Goal: Task Accomplishment & Management: Manage account settings

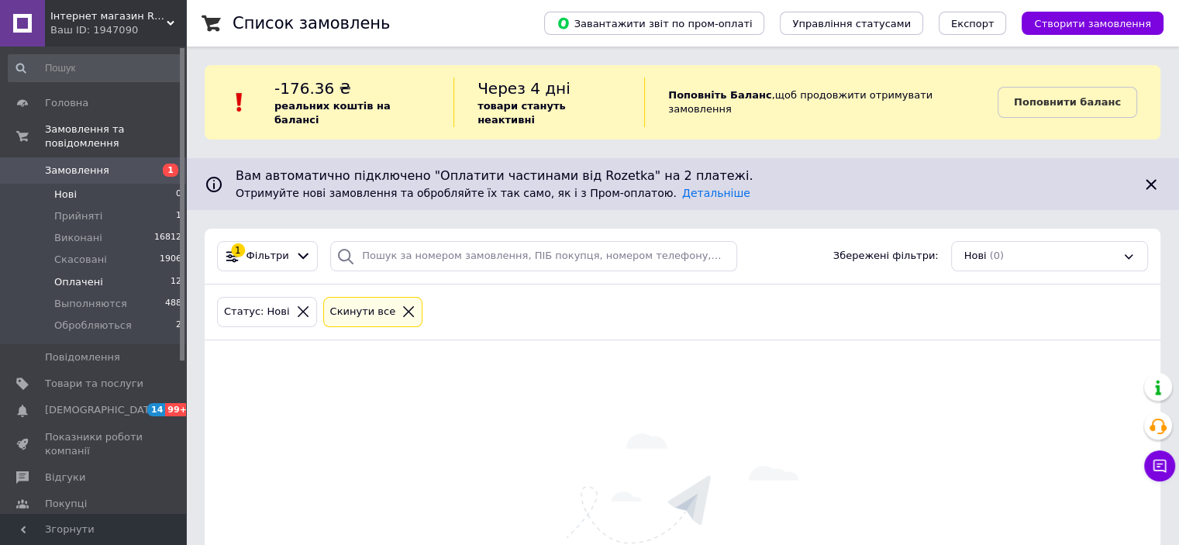
click at [72, 275] on span "Оплачені" at bounding box center [78, 282] width 49 height 14
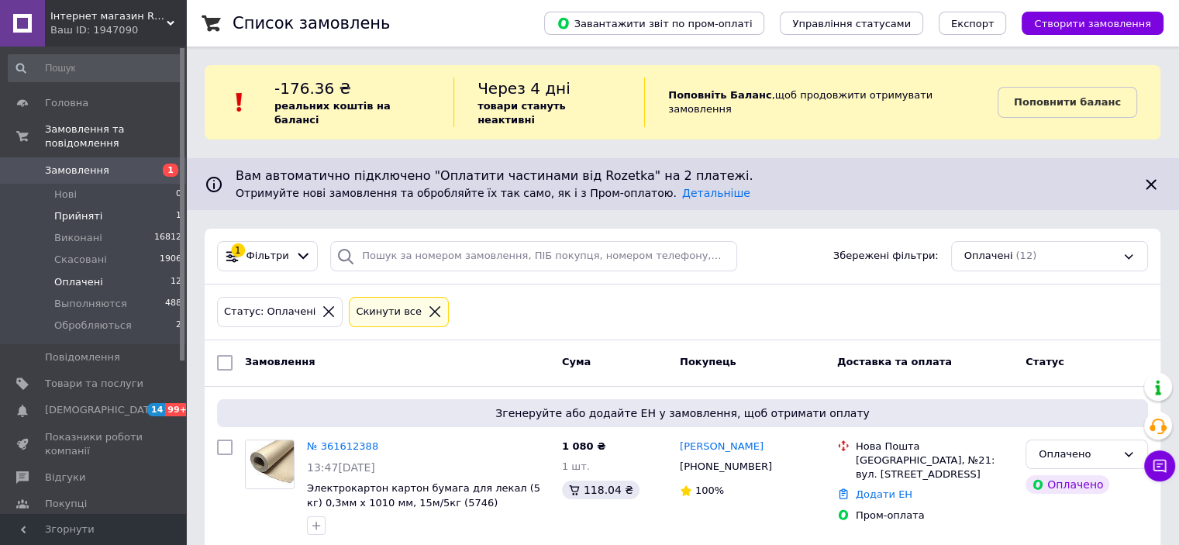
click at [65, 209] on span "Прийняті" at bounding box center [78, 216] width 48 height 14
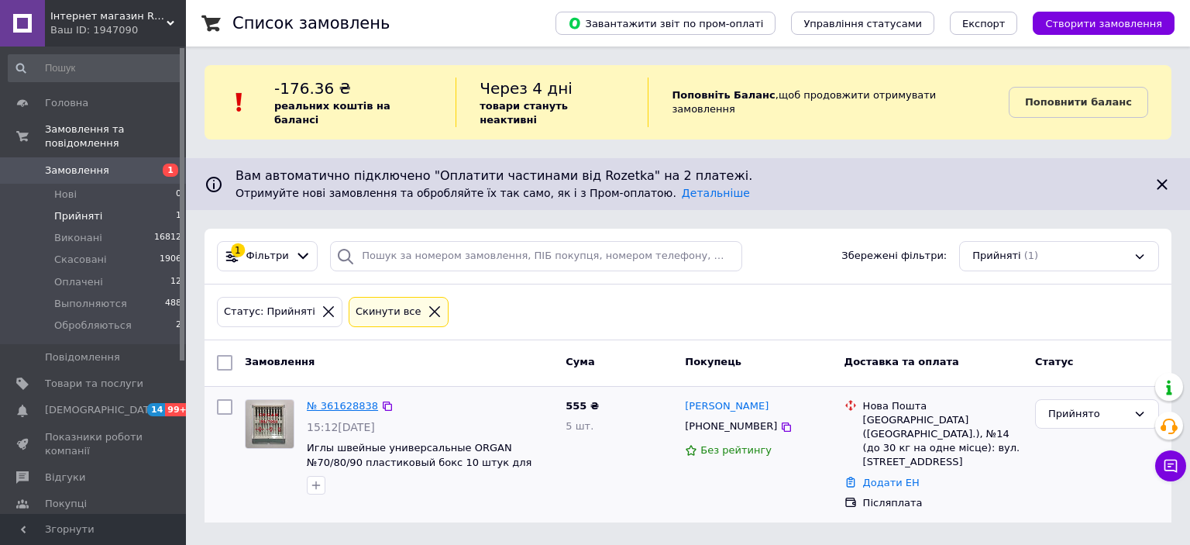
click at [336, 400] on link "№ 361628838" at bounding box center [342, 406] width 71 height 12
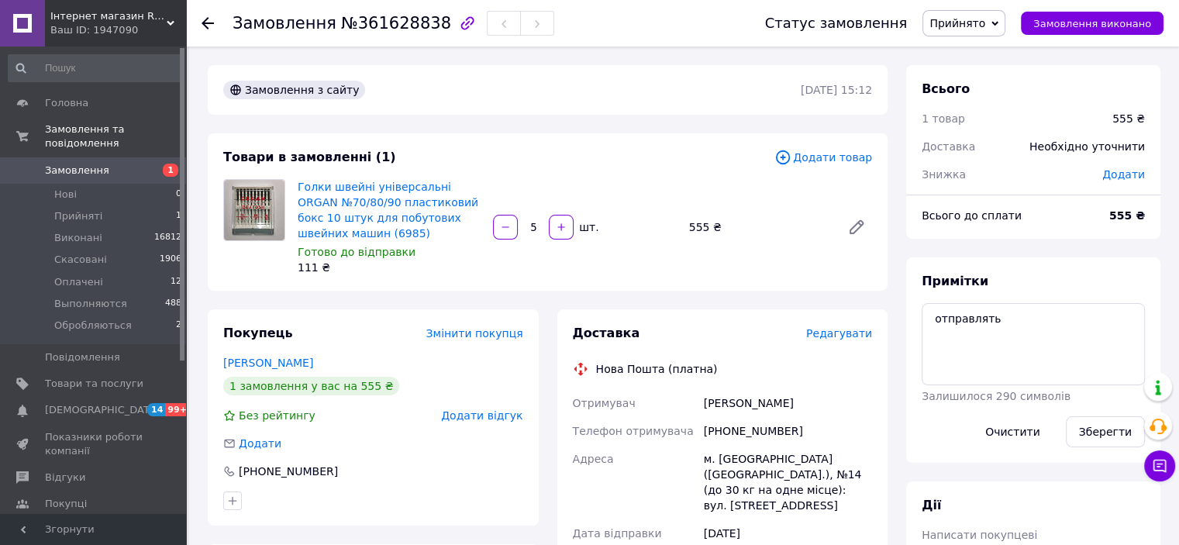
click at [843, 337] on span "Редагувати" at bounding box center [839, 333] width 66 height 12
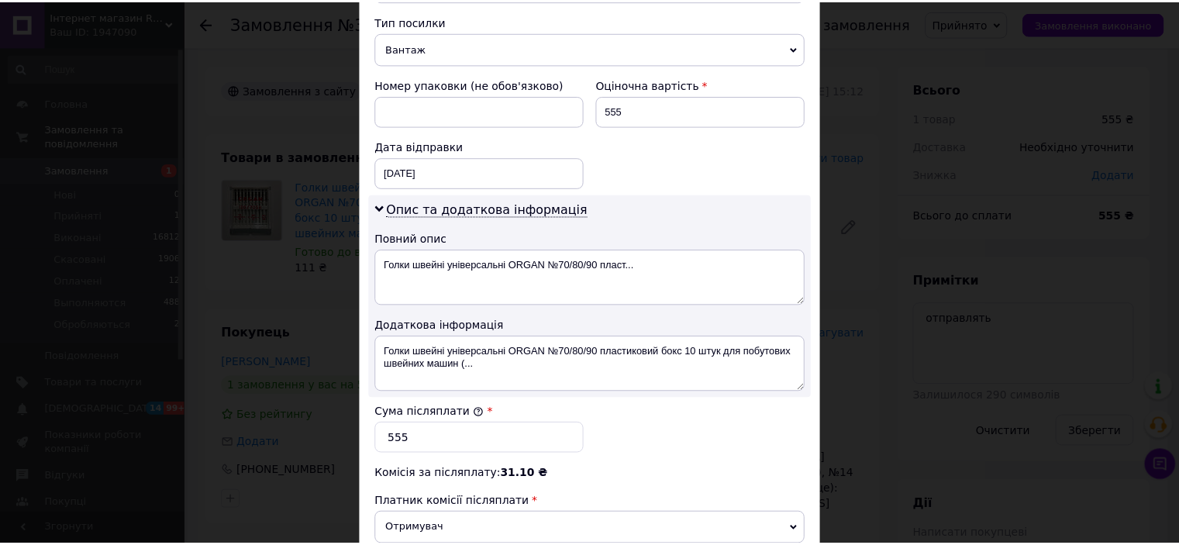
scroll to position [806, 0]
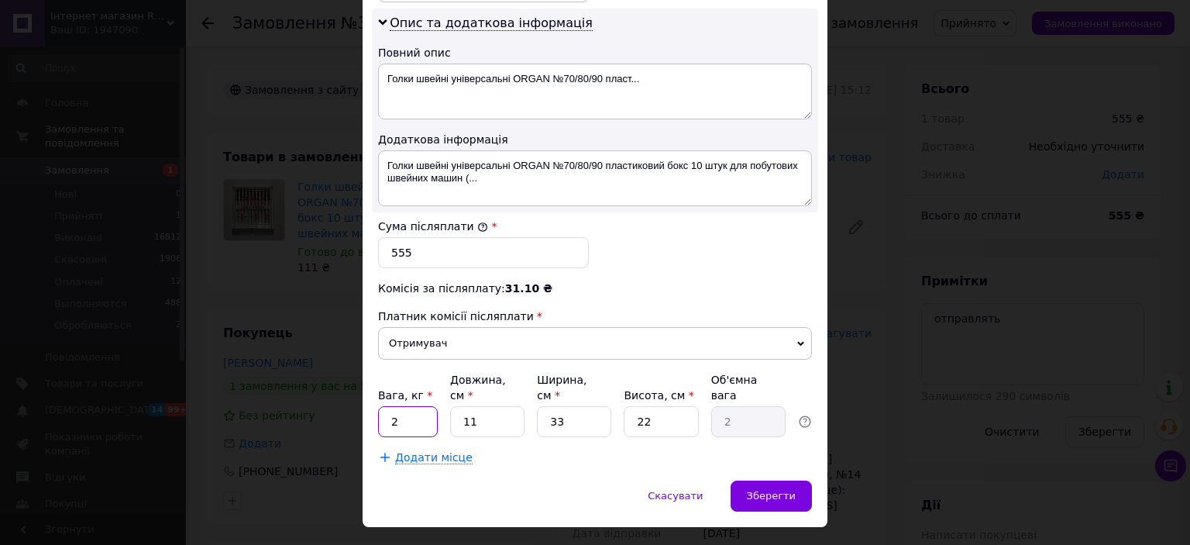
click at [419, 406] on input "2" at bounding box center [408, 421] width 60 height 31
type input "0.1"
click at [481, 406] on input "11" at bounding box center [487, 421] width 74 height 31
type input "1"
type input "0.18"
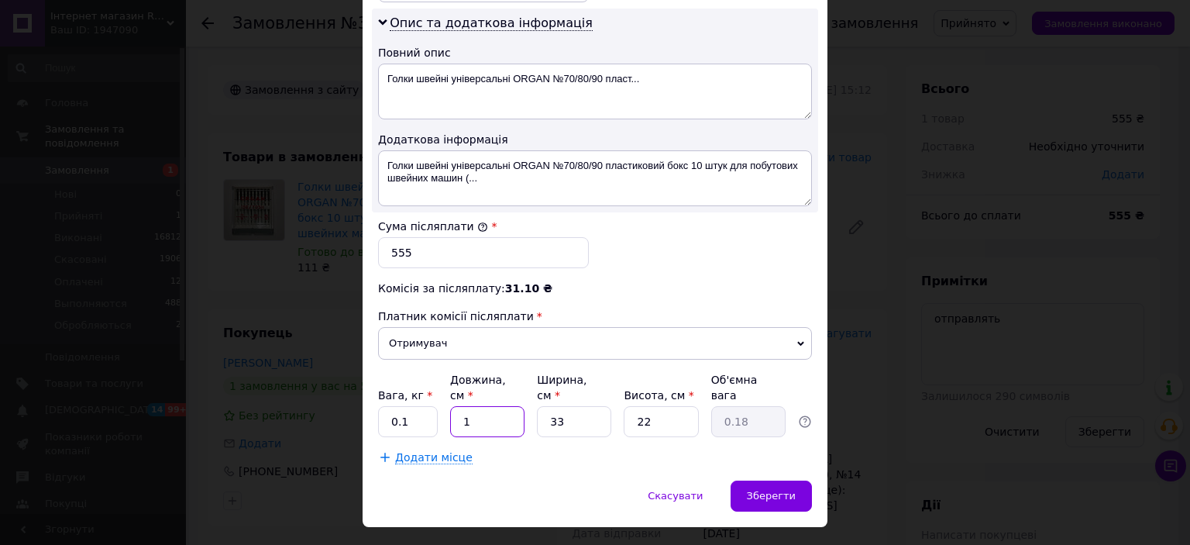
type input "15"
type input "2.72"
type input "15"
click at [583, 406] on input "33" at bounding box center [574, 421] width 74 height 31
type input "3"
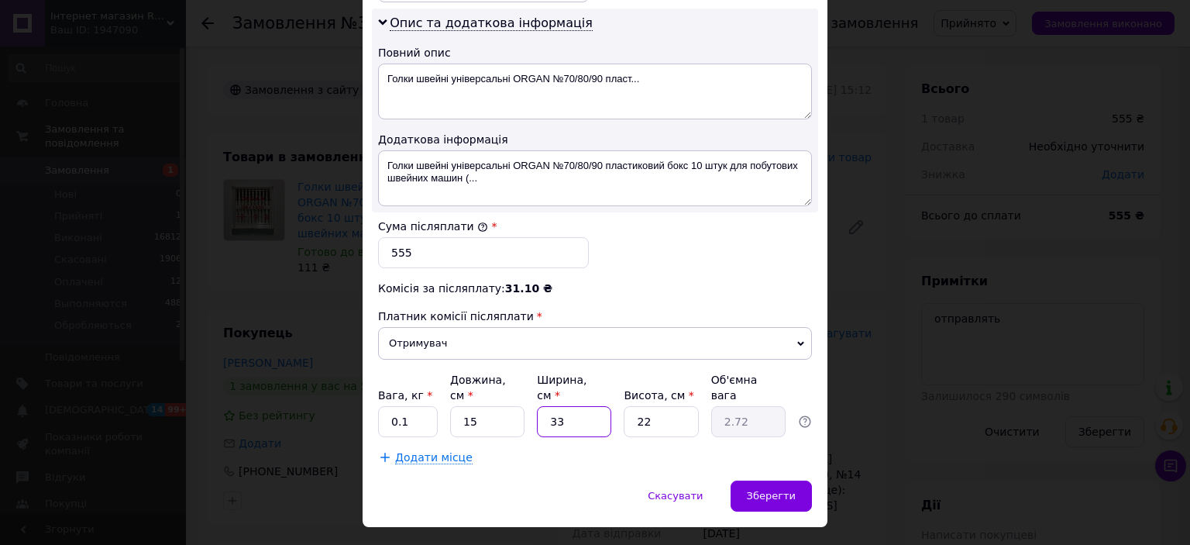
type input "0.25"
type input "1"
type input "0.1"
type input "11"
type input "0.91"
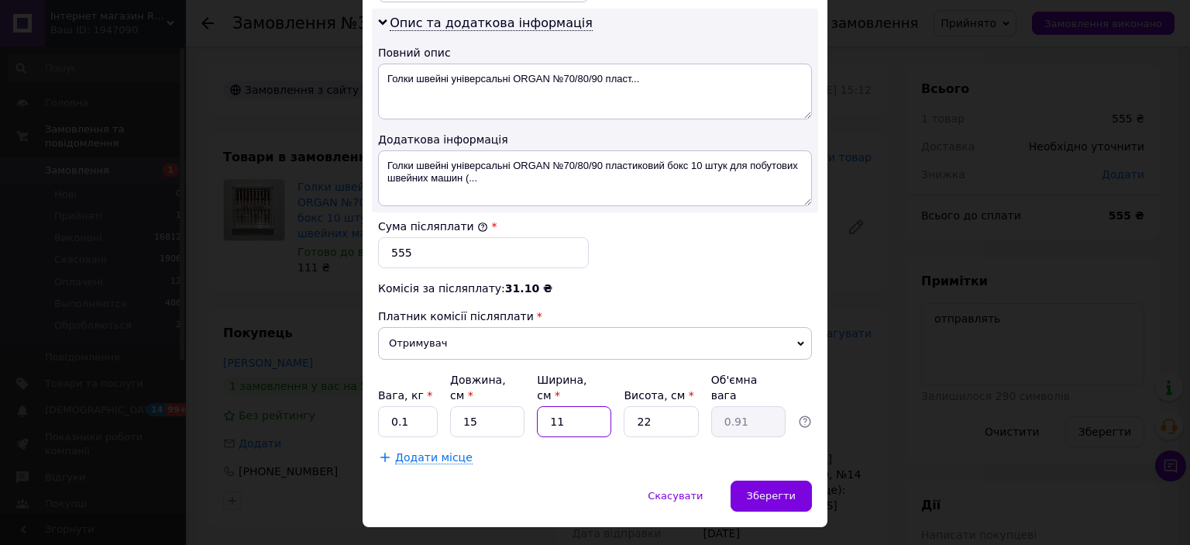
type input "11"
click at [657, 406] on input "22" at bounding box center [661, 421] width 74 height 31
type input "2"
type input "0.1"
type input "2"
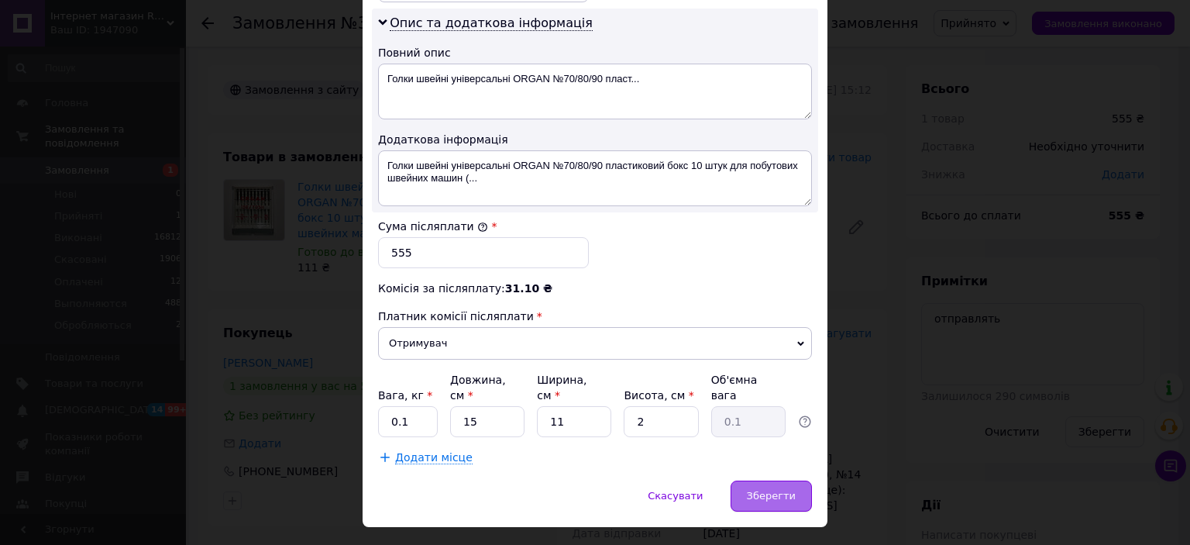
click at [769, 490] on span "Зберегти" at bounding box center [771, 496] width 49 height 12
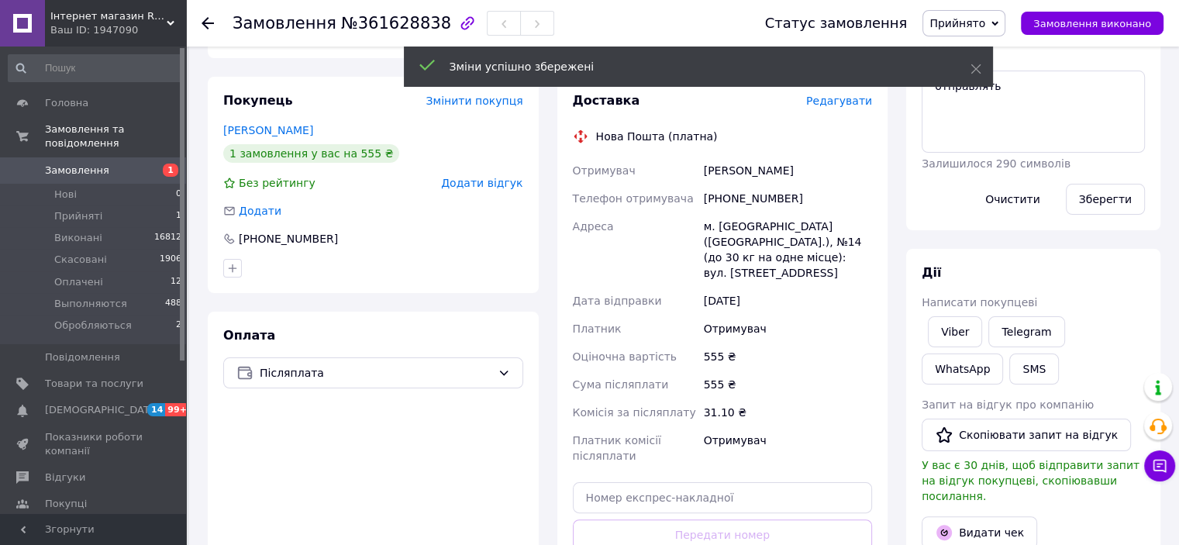
scroll to position [388, 0]
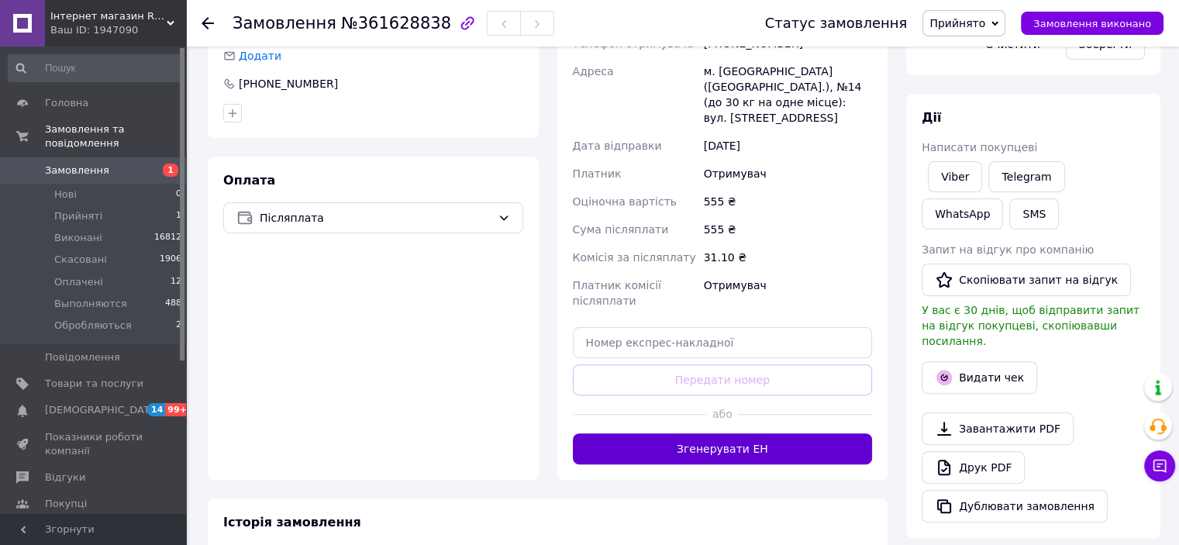
click at [716, 436] on button "Згенерувати ЕН" at bounding box center [723, 448] width 300 height 31
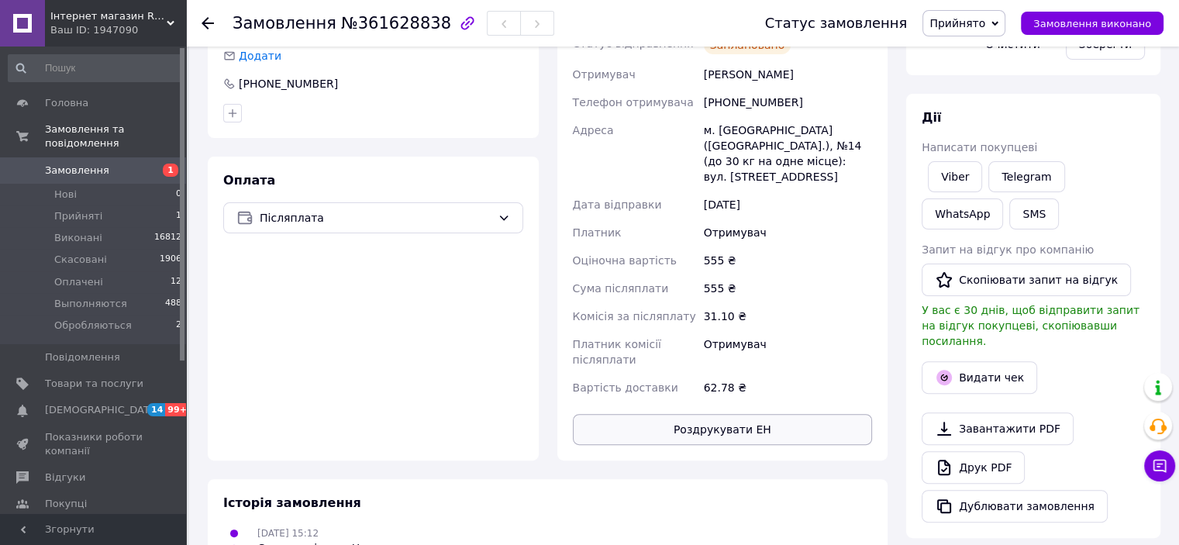
click at [731, 415] on button "Роздрукувати ЕН" at bounding box center [723, 429] width 300 height 31
click at [205, 21] on use at bounding box center [208, 23] width 12 height 12
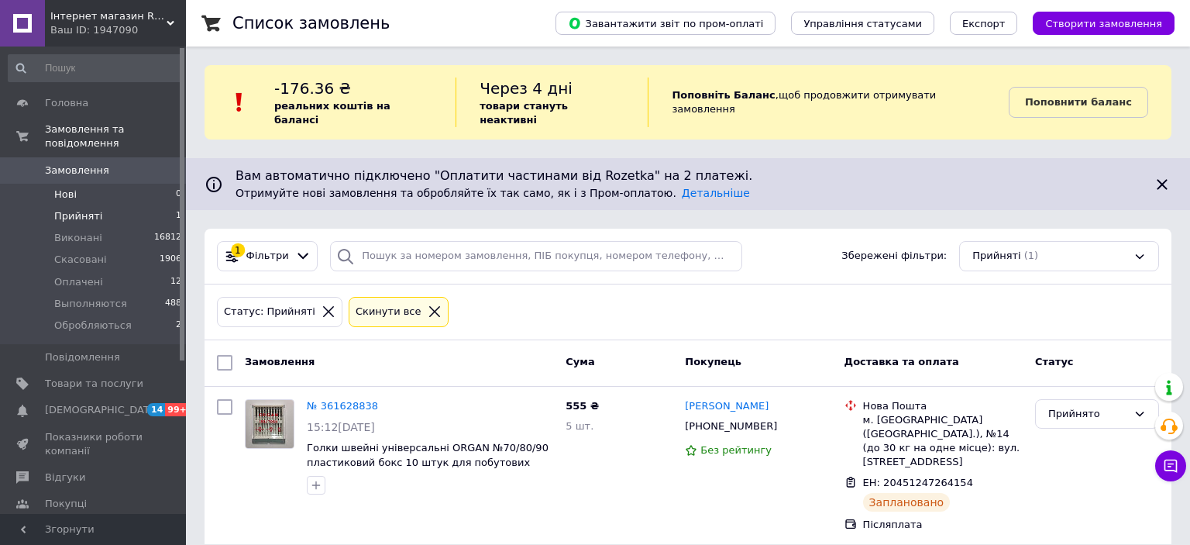
click at [69, 188] on span "Нові" at bounding box center [65, 195] width 22 height 14
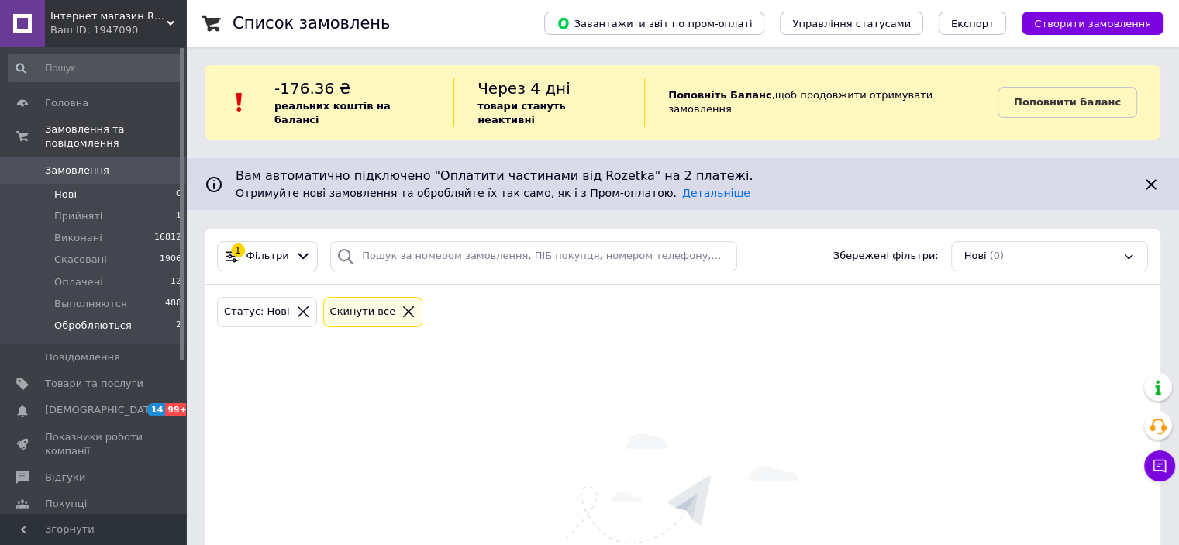
click at [88, 319] on span "Обробляються" at bounding box center [93, 326] width 78 height 14
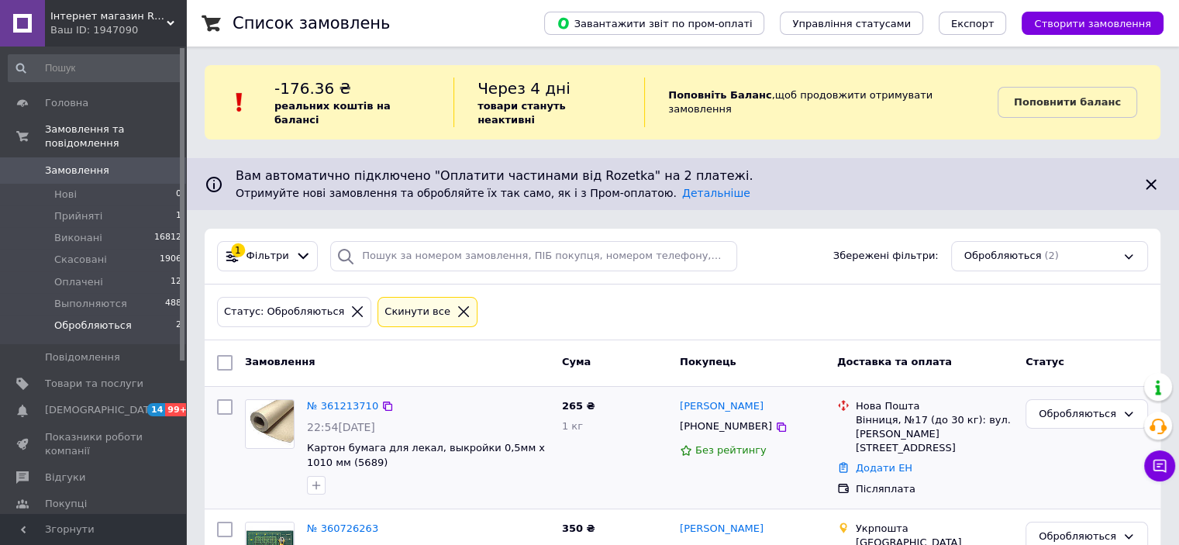
scroll to position [87, 0]
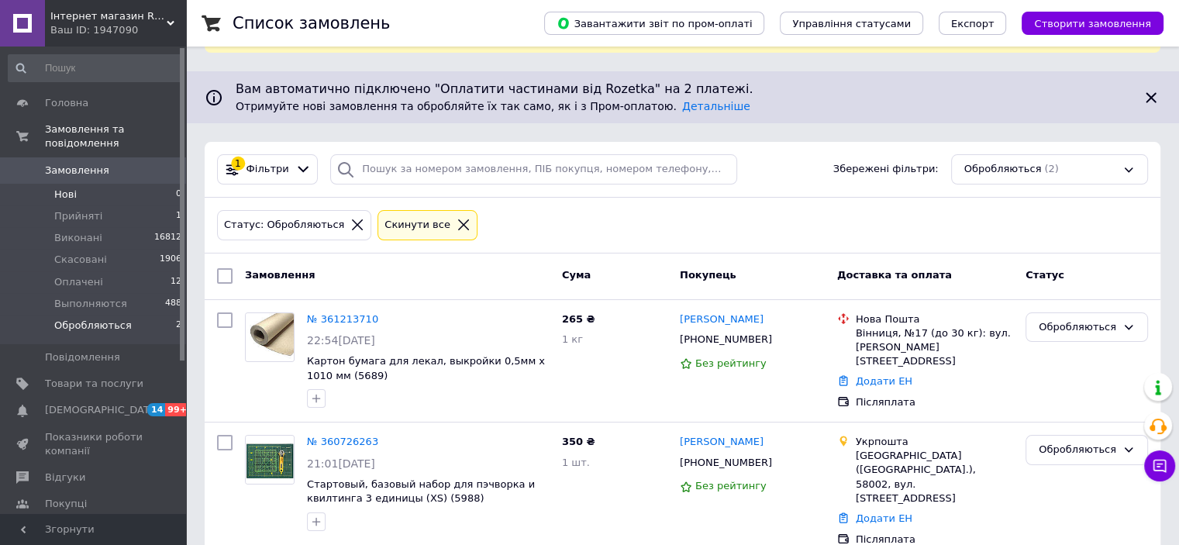
click at [64, 188] on span "Нові" at bounding box center [65, 195] width 22 height 14
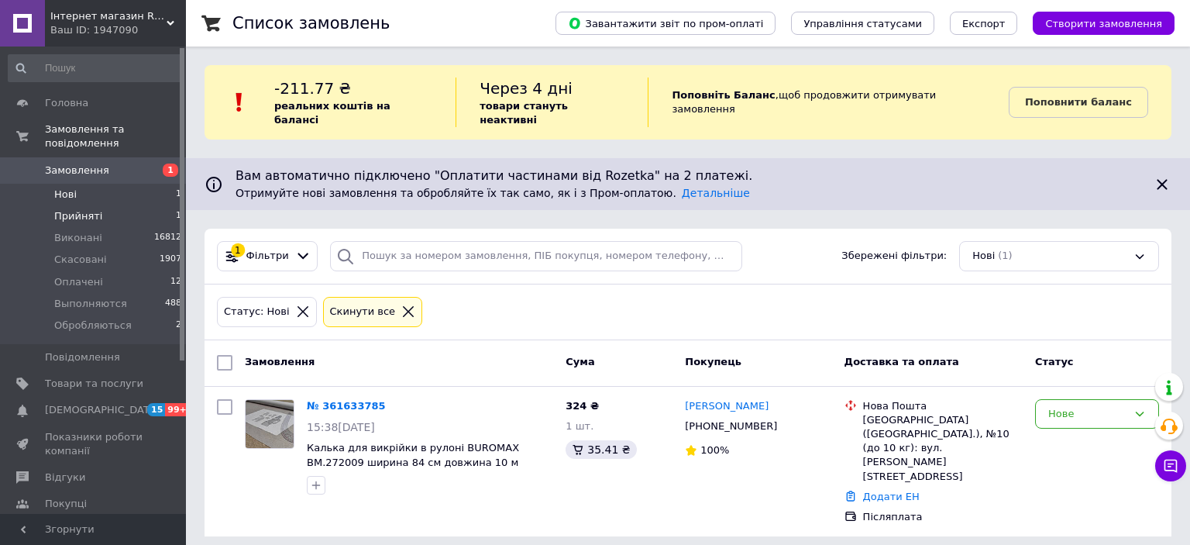
click at [78, 209] on span "Прийняті" at bounding box center [78, 216] width 48 height 14
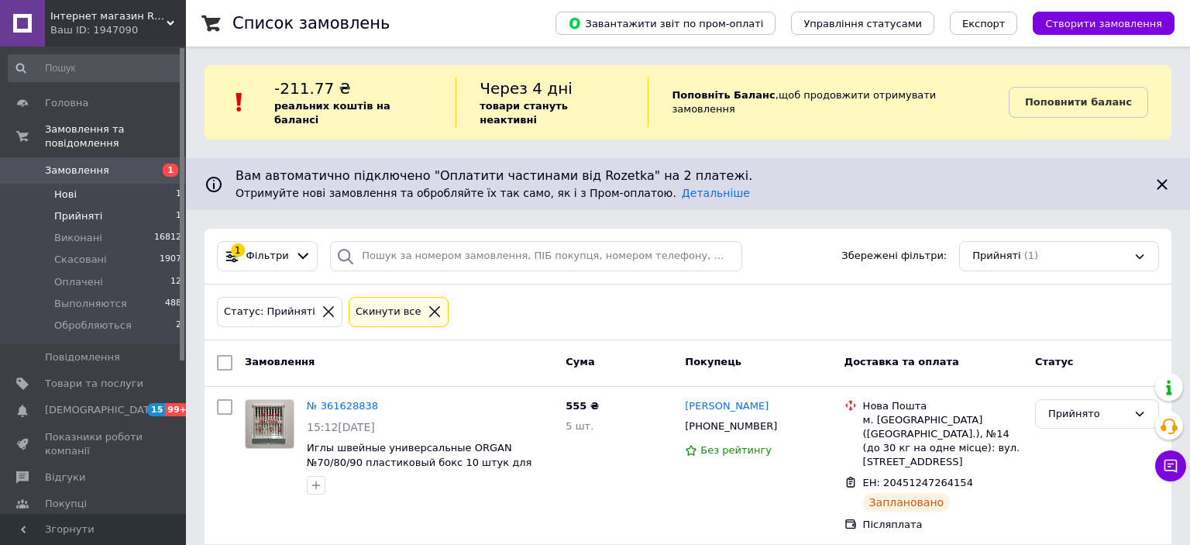
click at [70, 188] on span "Нові" at bounding box center [65, 195] width 22 height 14
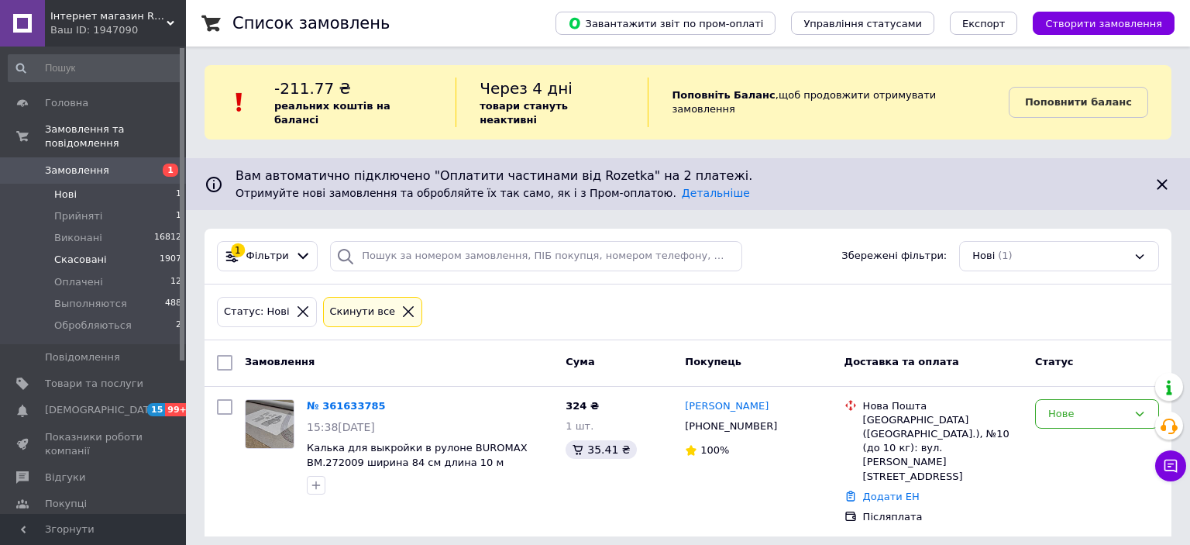
click at [78, 253] on span "Скасовані" at bounding box center [80, 260] width 53 height 14
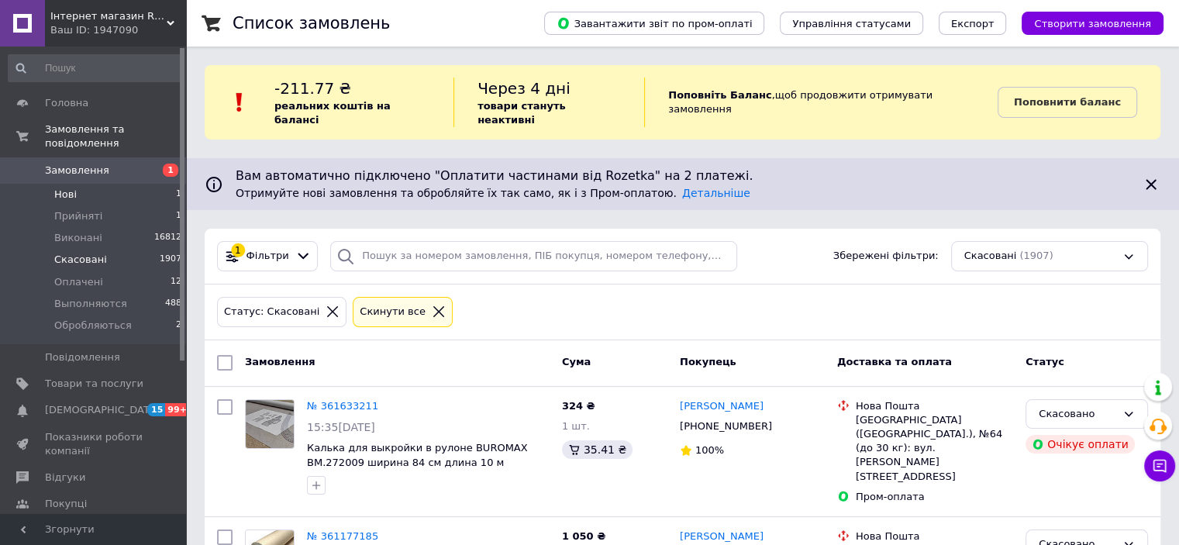
click at [67, 188] on span "Нові" at bounding box center [65, 195] width 22 height 14
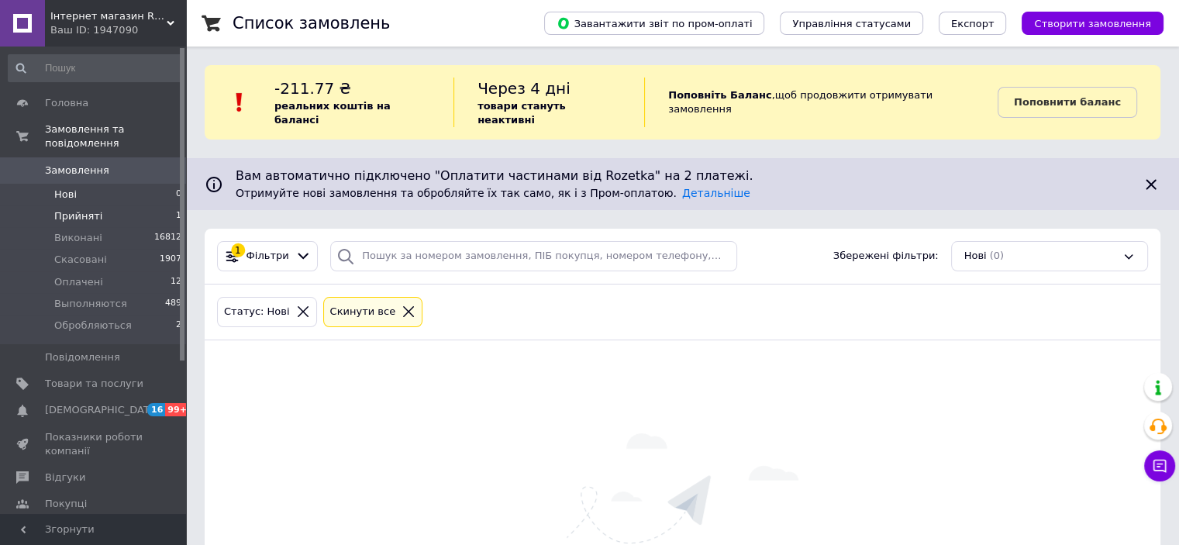
click at [82, 209] on span "Прийняті" at bounding box center [78, 216] width 48 height 14
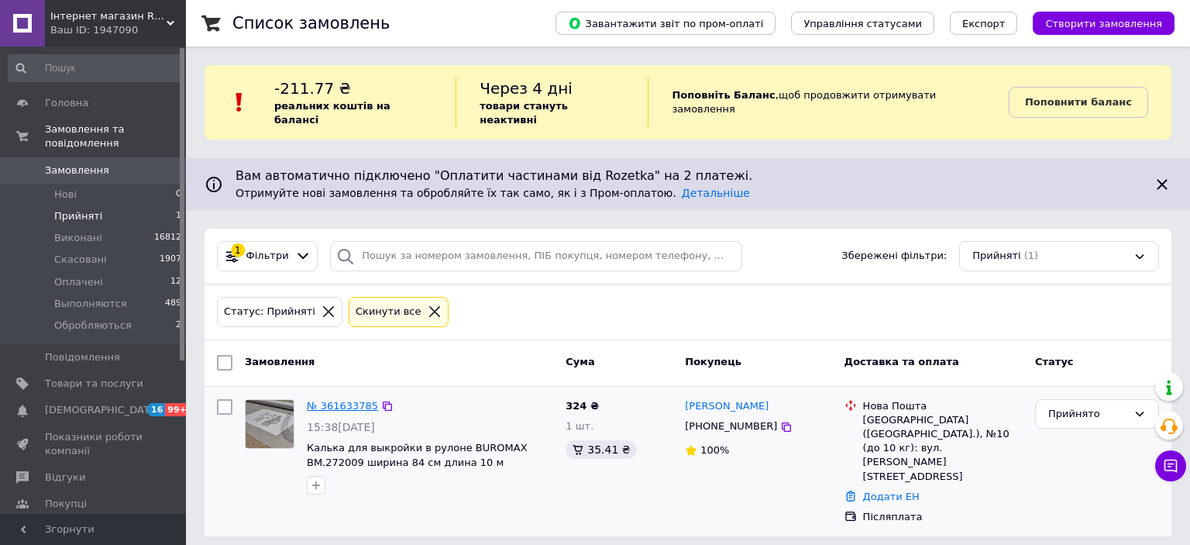
click at [341, 400] on link "№ 361633785" at bounding box center [342, 406] width 71 height 12
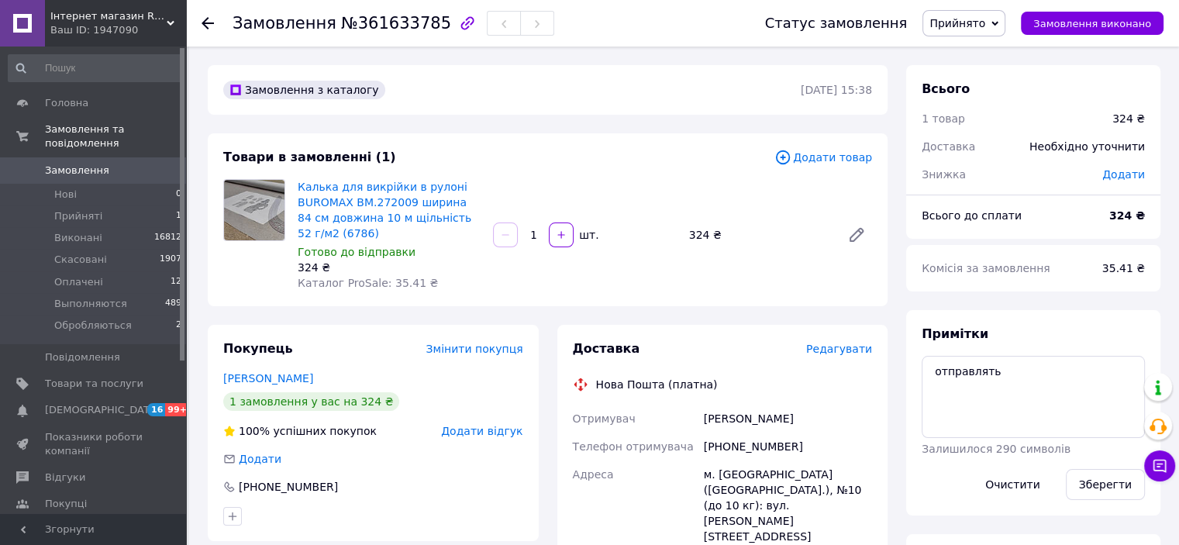
click at [833, 353] on span "Редагувати" at bounding box center [839, 349] width 66 height 12
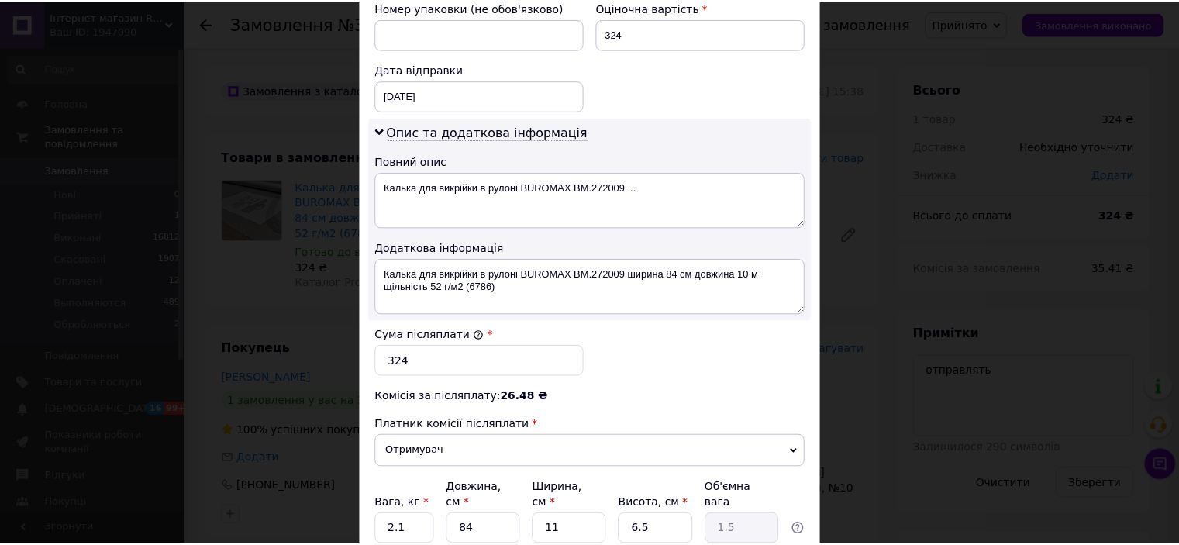
scroll to position [806, 0]
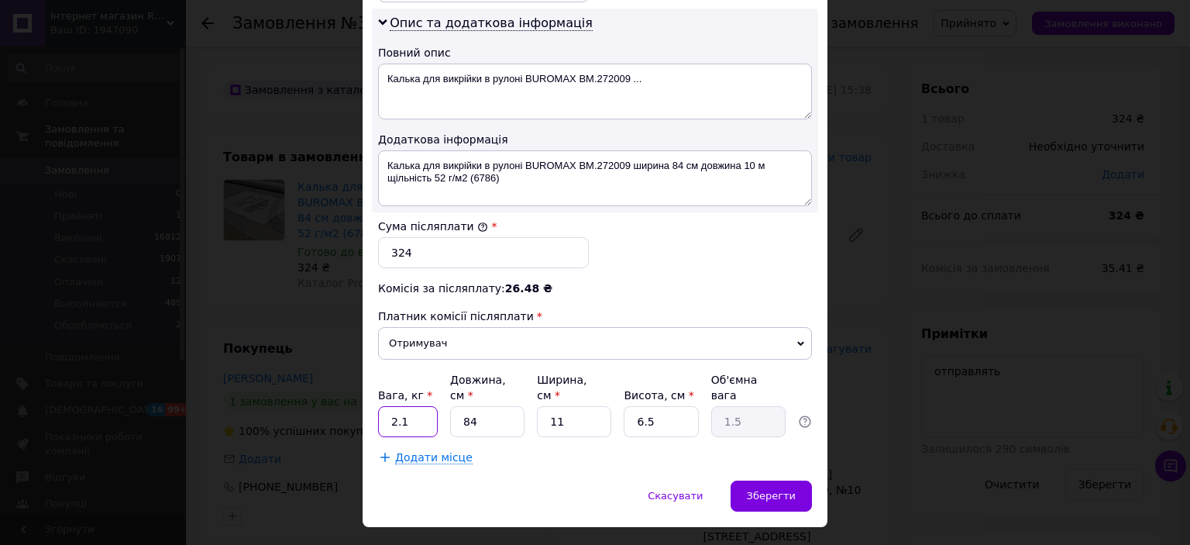
click at [409, 406] on input "2.1" at bounding box center [408, 421] width 60 height 31
type input "2"
type input "0.6"
click at [657, 406] on input "6.5" at bounding box center [661, 421] width 74 height 31
type input "6."
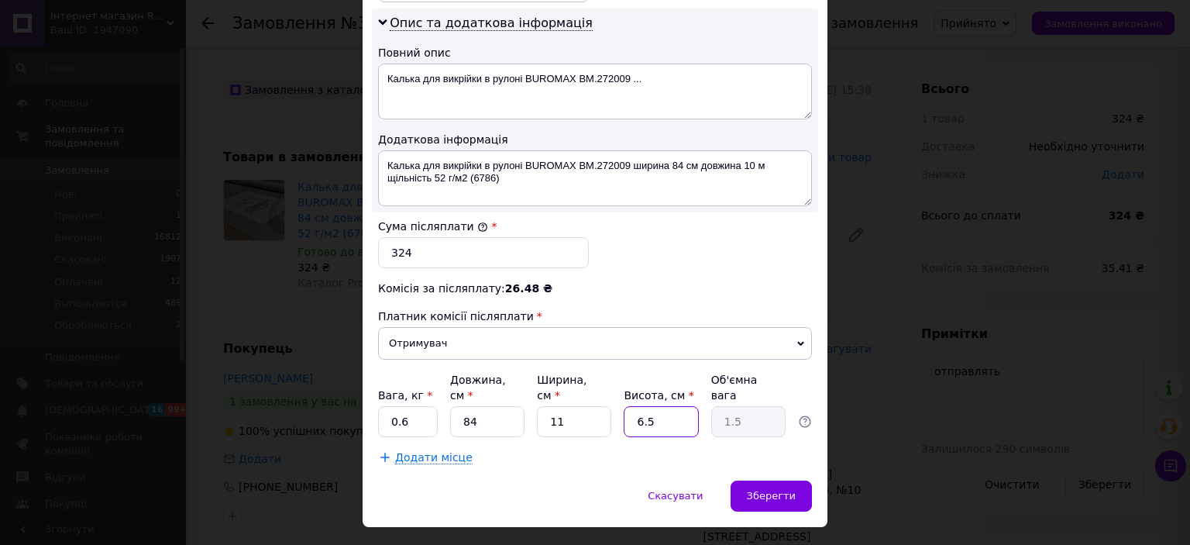
type input "1.39"
type input "6"
type input "2"
type input "0.46"
type input "2"
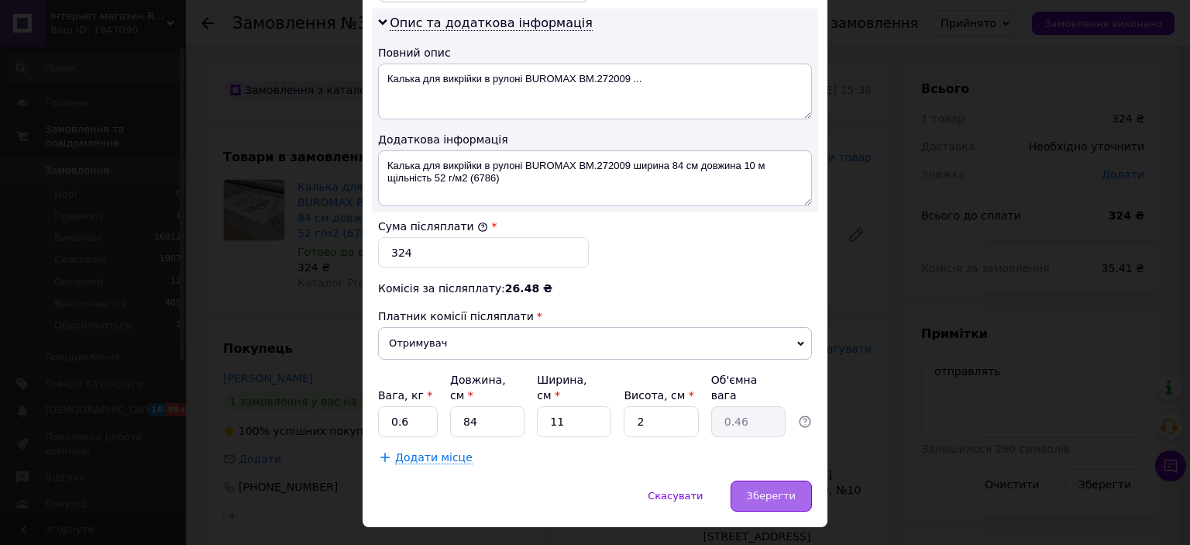
click at [780, 490] on span "Зберегти" at bounding box center [771, 496] width 49 height 12
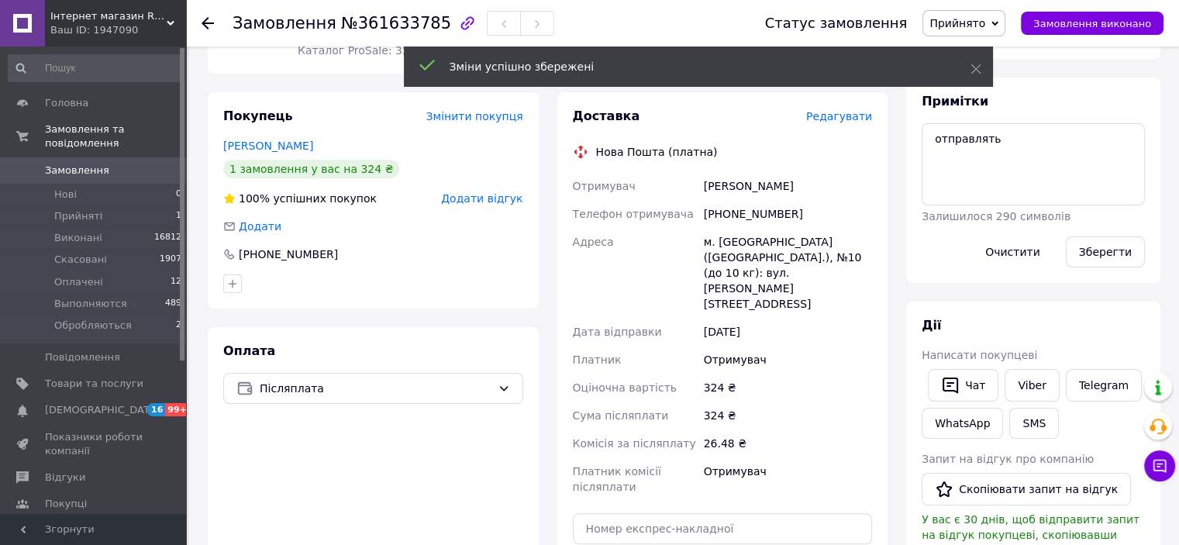
scroll to position [388, 0]
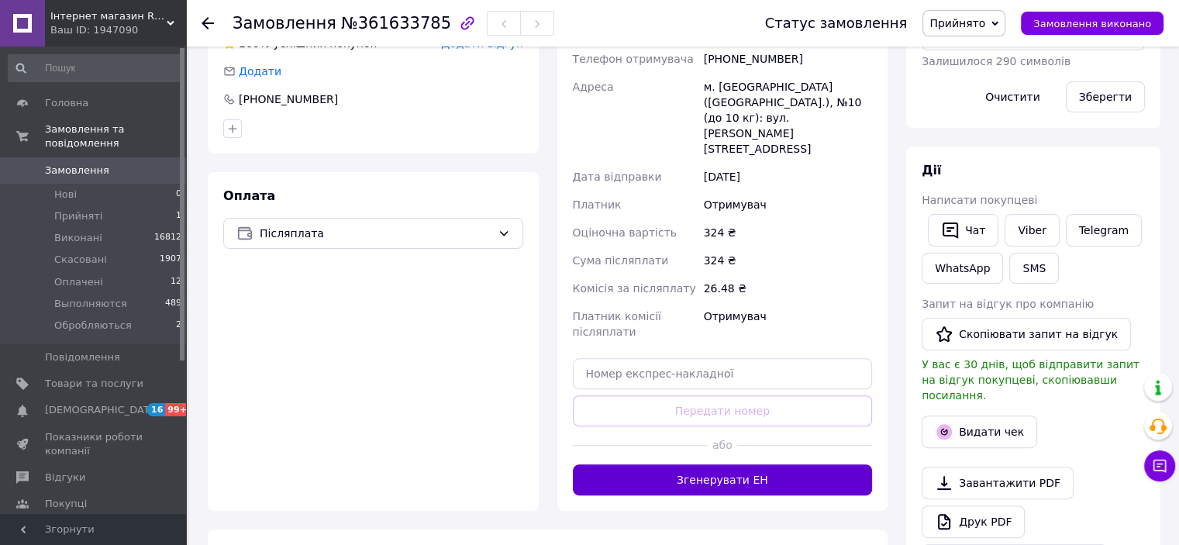
click at [729, 464] on button "Згенерувати ЕН" at bounding box center [723, 479] width 300 height 31
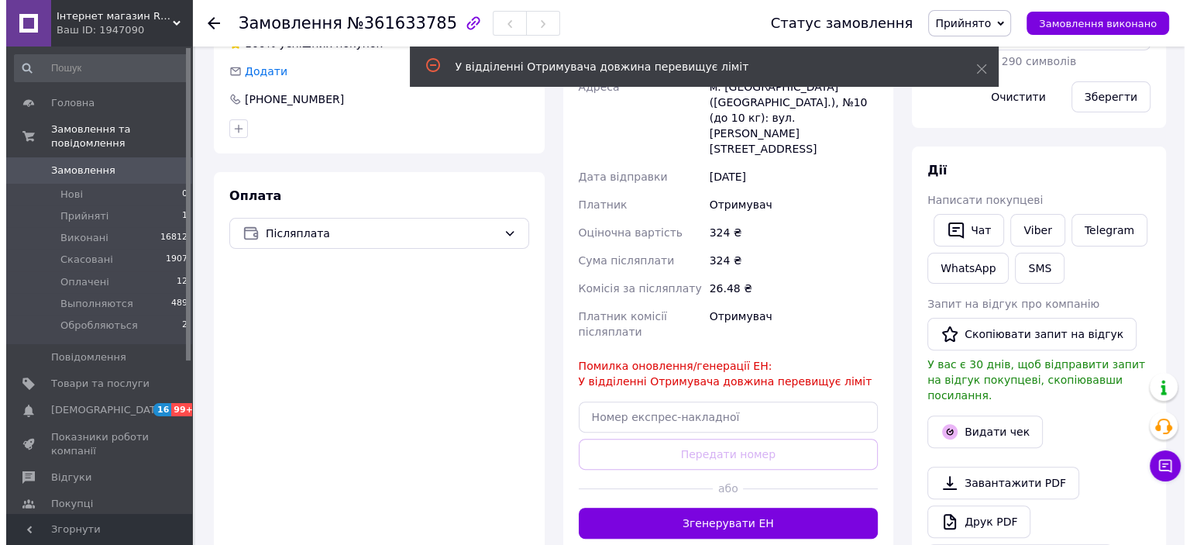
scroll to position [233, 0]
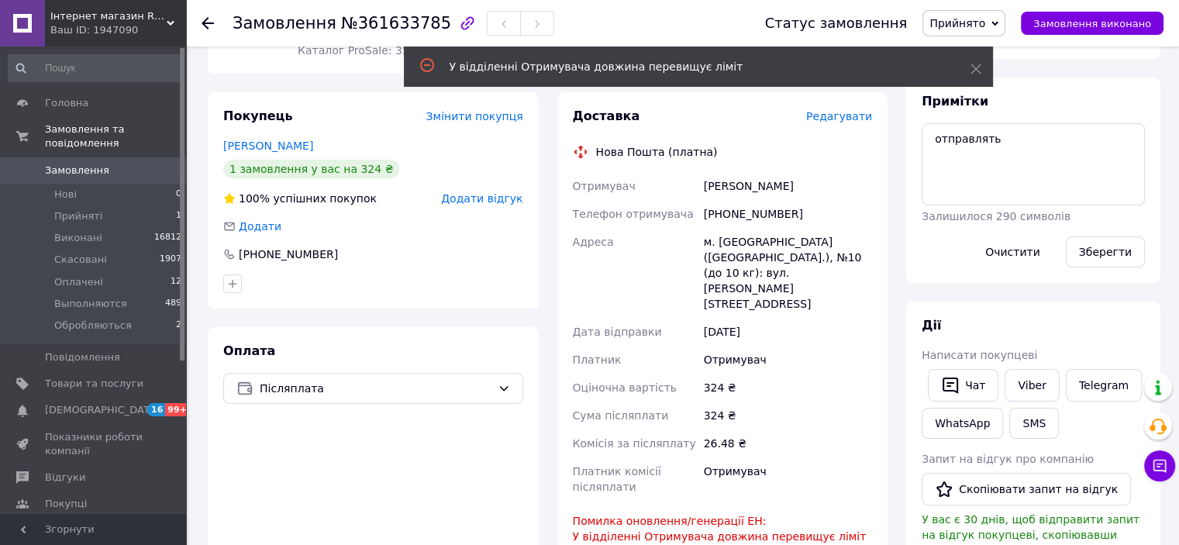
click at [842, 117] on span "Редагувати" at bounding box center [839, 116] width 66 height 12
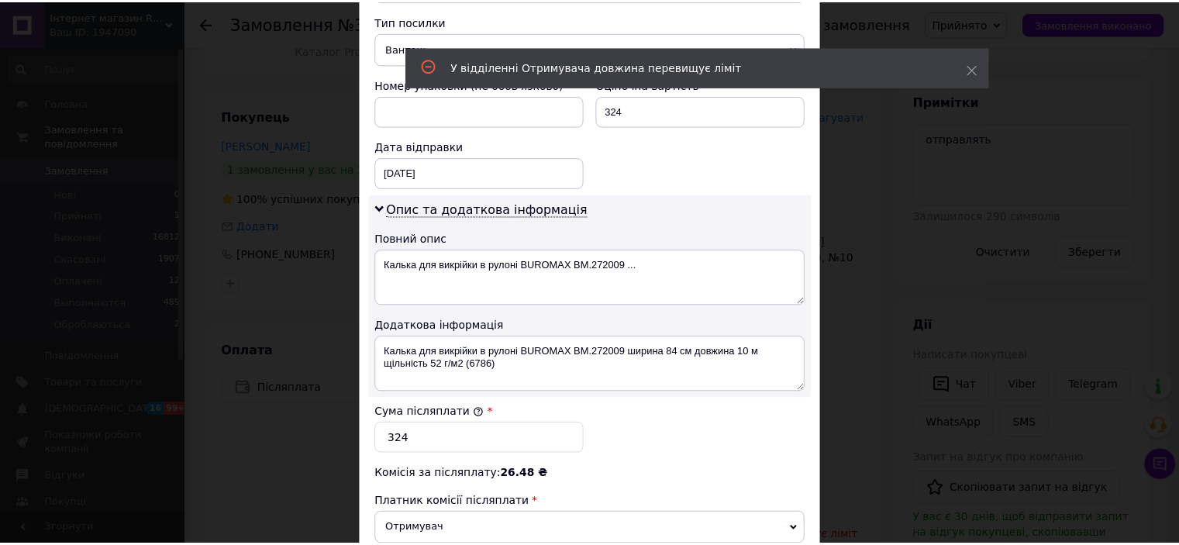
scroll to position [806, 0]
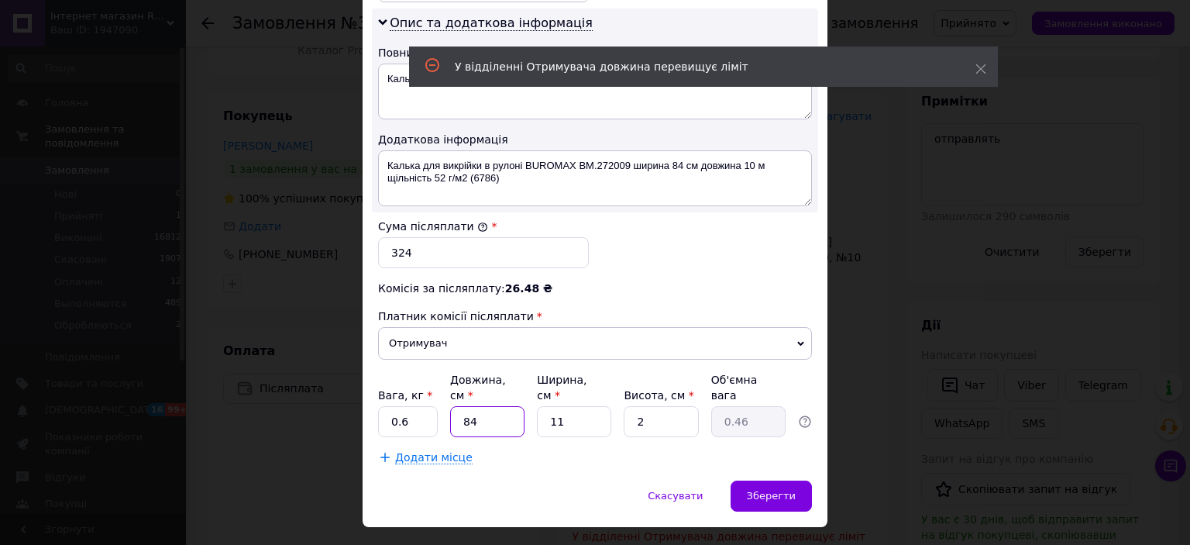
click at [494, 406] on input "84" at bounding box center [487, 421] width 74 height 31
type input "8"
type input "0.1"
type input "6"
type input "0.1"
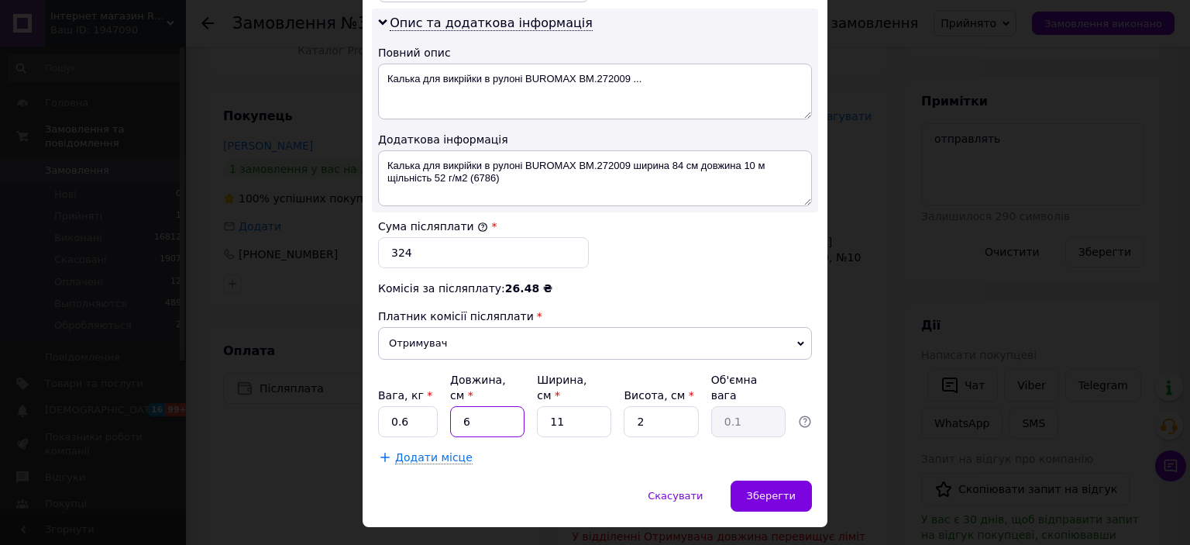
type input "60"
type input "0.33"
type input "60"
click at [586, 406] on input "11" at bounding box center [574, 421] width 74 height 31
type input "1"
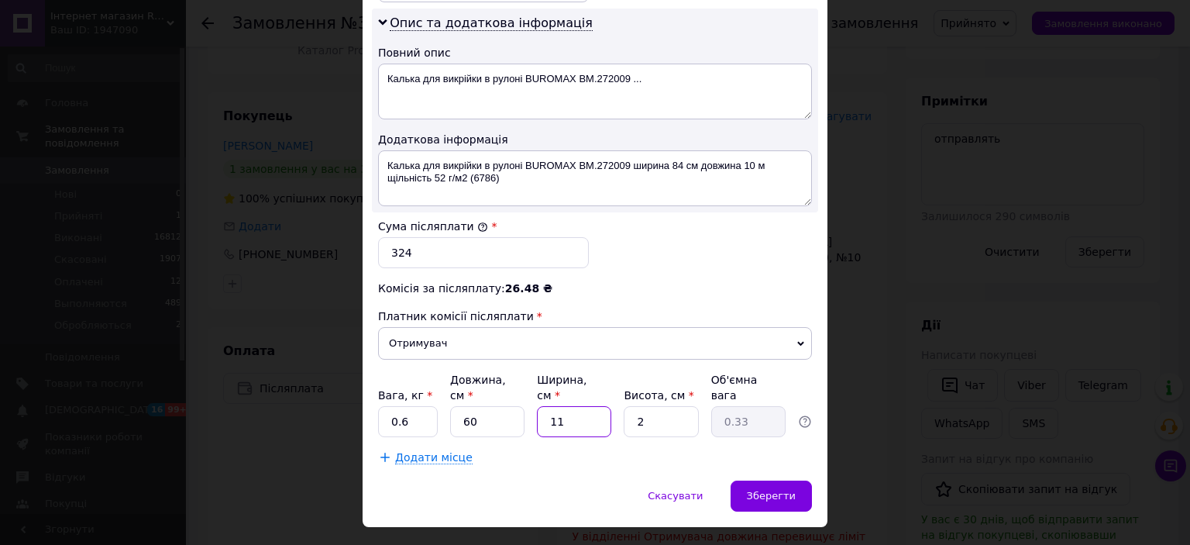
type input "0.1"
type input "15"
type input "0.45"
type input "15"
click at [772, 490] on span "Зберегти" at bounding box center [771, 496] width 49 height 12
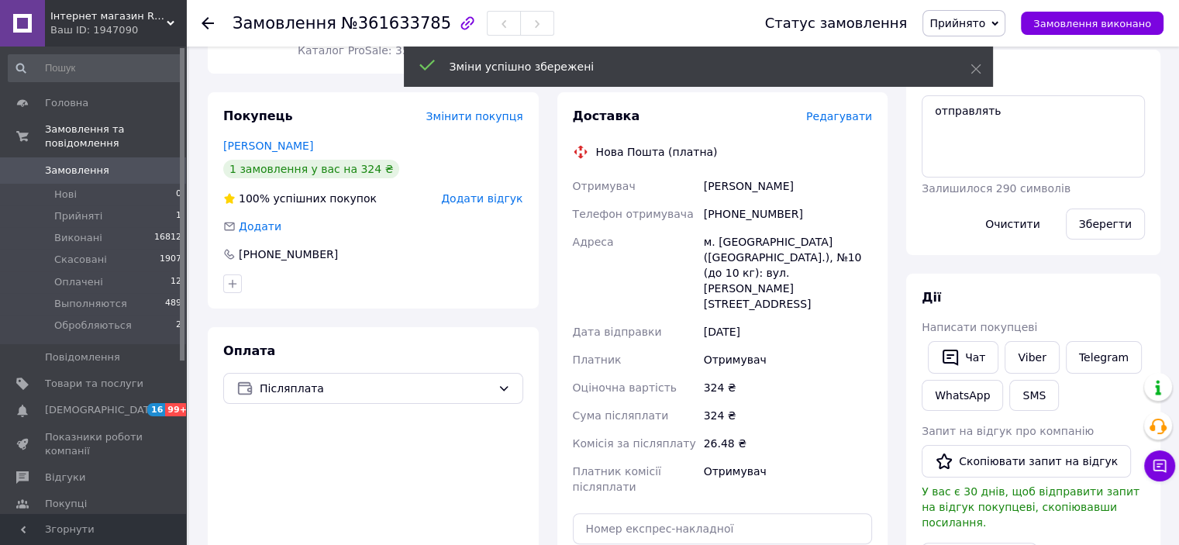
scroll to position [310, 0]
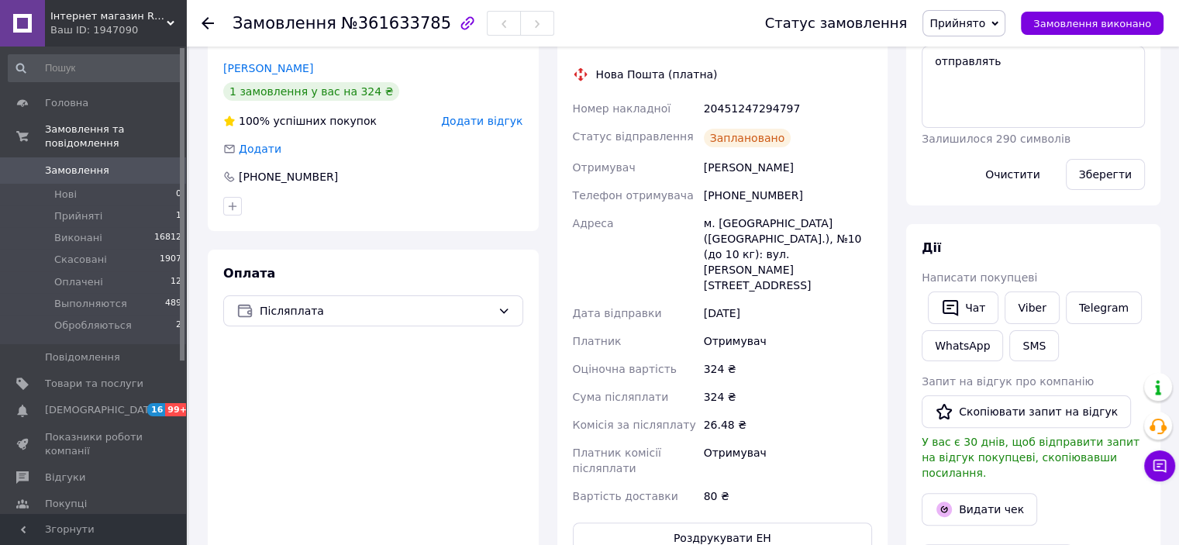
scroll to position [465, 0]
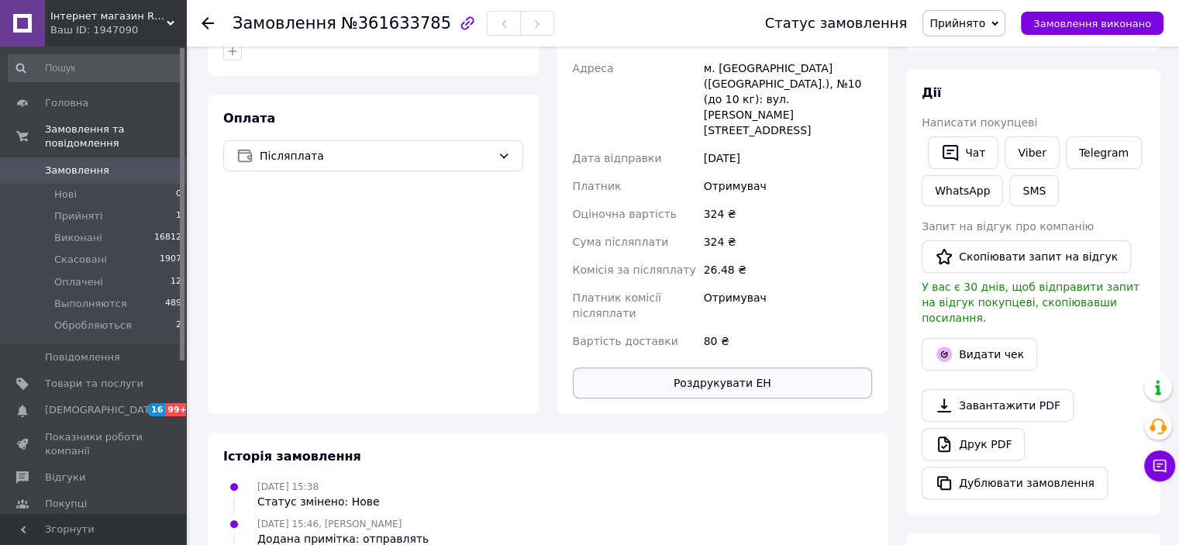
click at [719, 367] on button "Роздрукувати ЕН" at bounding box center [723, 382] width 300 height 31
click at [205, 19] on use at bounding box center [208, 23] width 12 height 12
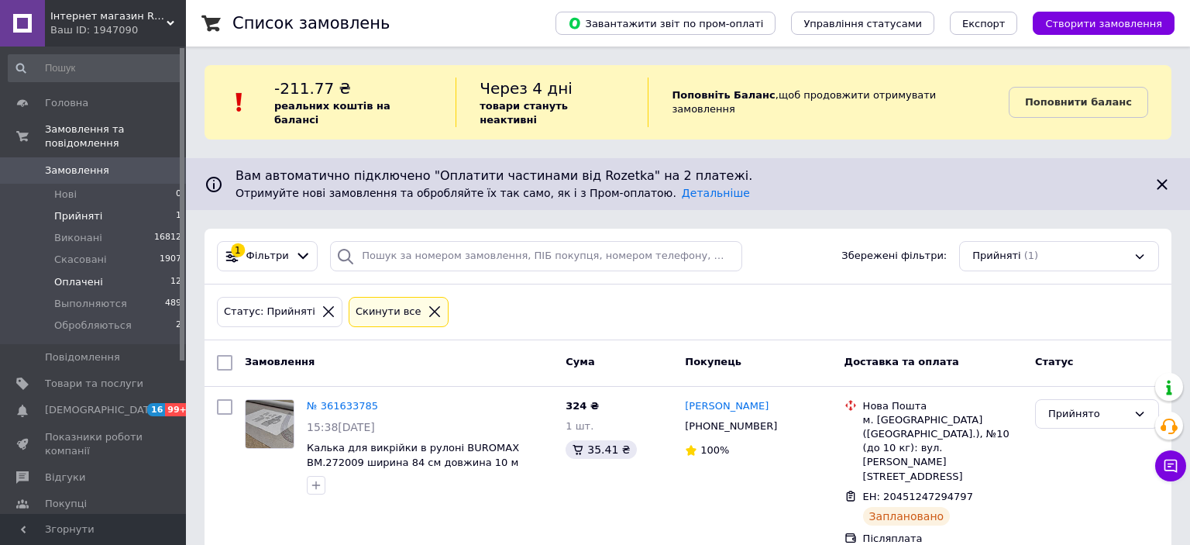
click at [78, 275] on span "Оплачені" at bounding box center [78, 282] width 49 height 14
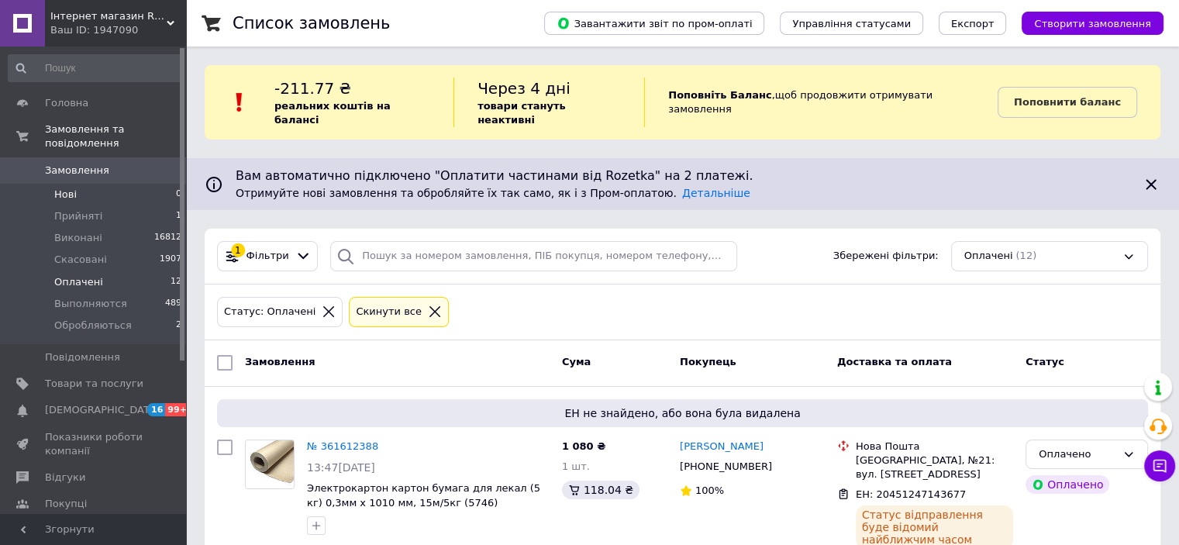
click at [59, 188] on span "Нові" at bounding box center [65, 195] width 22 height 14
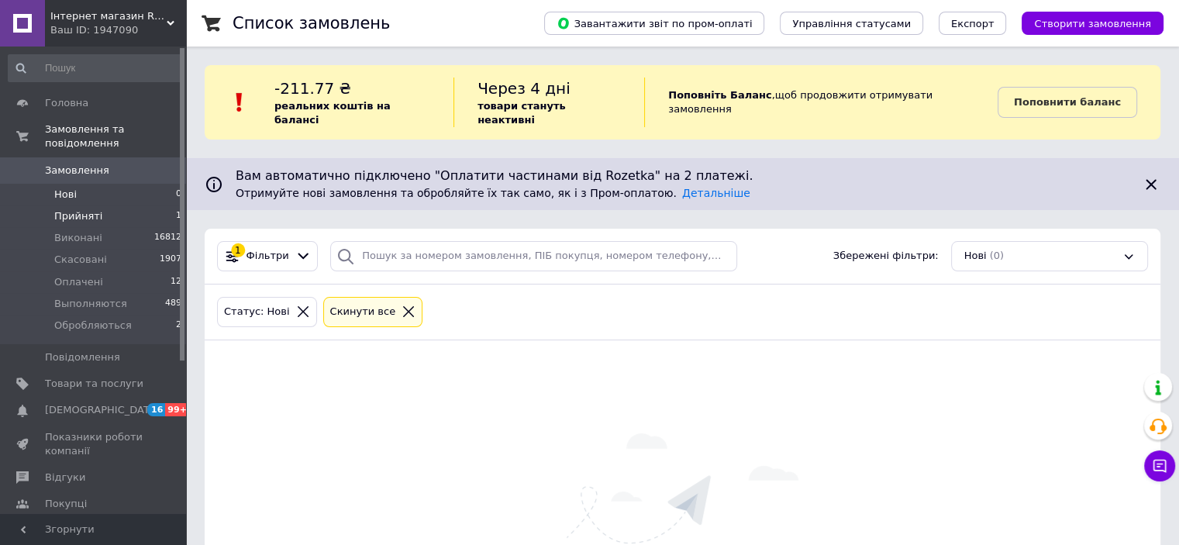
click at [81, 209] on span "Прийняті" at bounding box center [78, 216] width 48 height 14
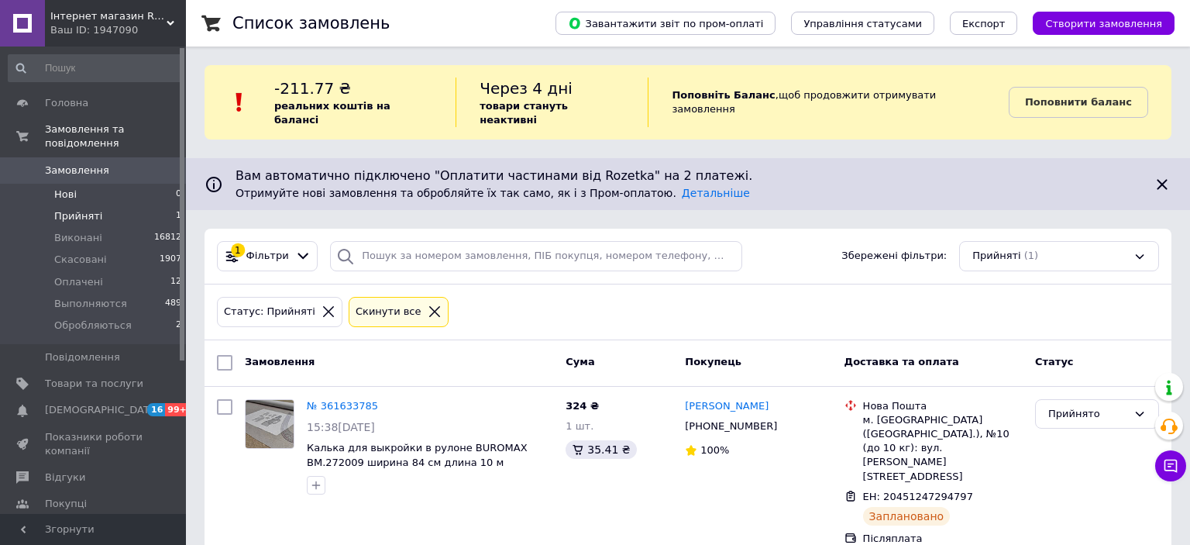
click at [60, 188] on span "Нові" at bounding box center [65, 195] width 22 height 14
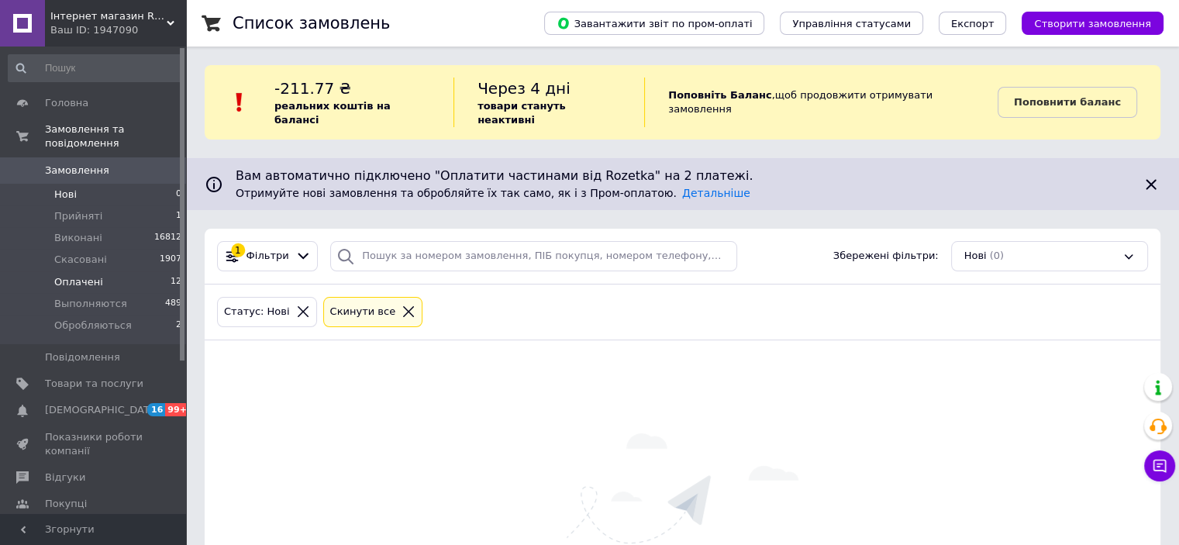
click at [80, 275] on span "Оплачені" at bounding box center [78, 282] width 49 height 14
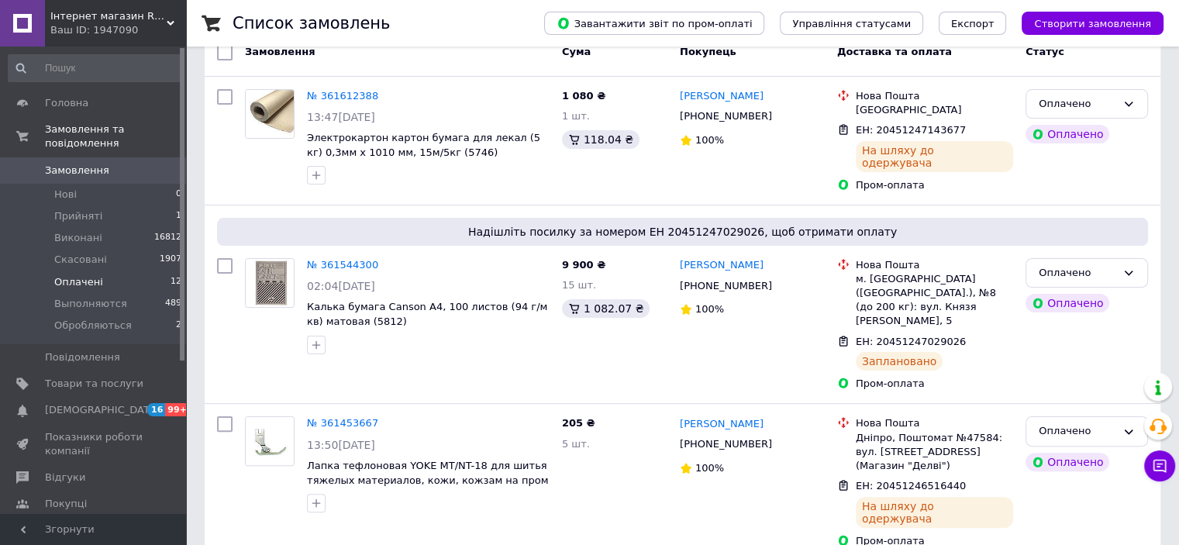
scroll to position [78, 0]
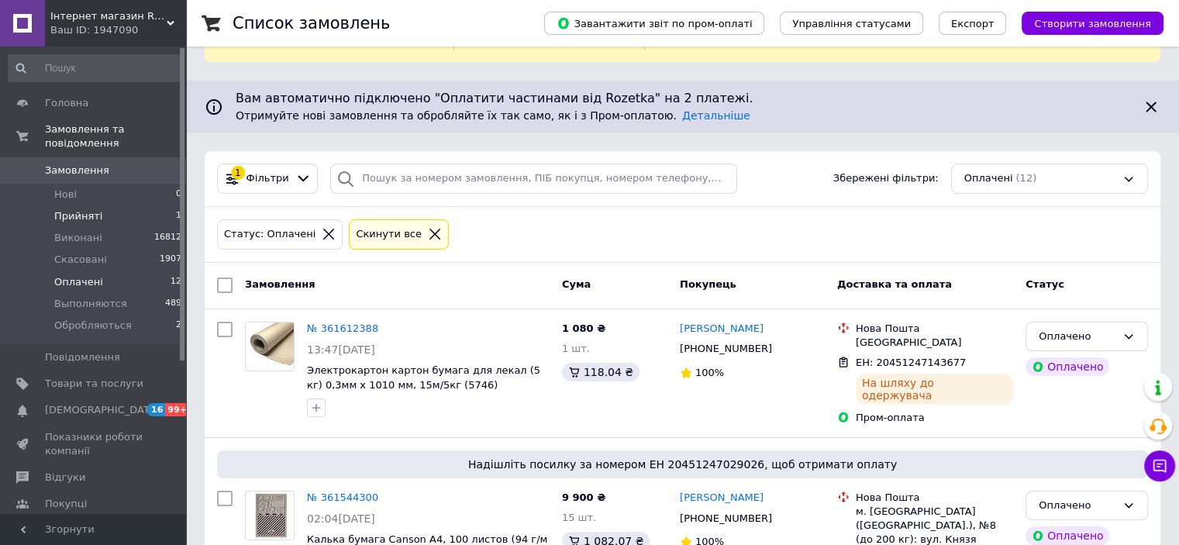
click at [63, 209] on span "Прийняті" at bounding box center [78, 216] width 48 height 14
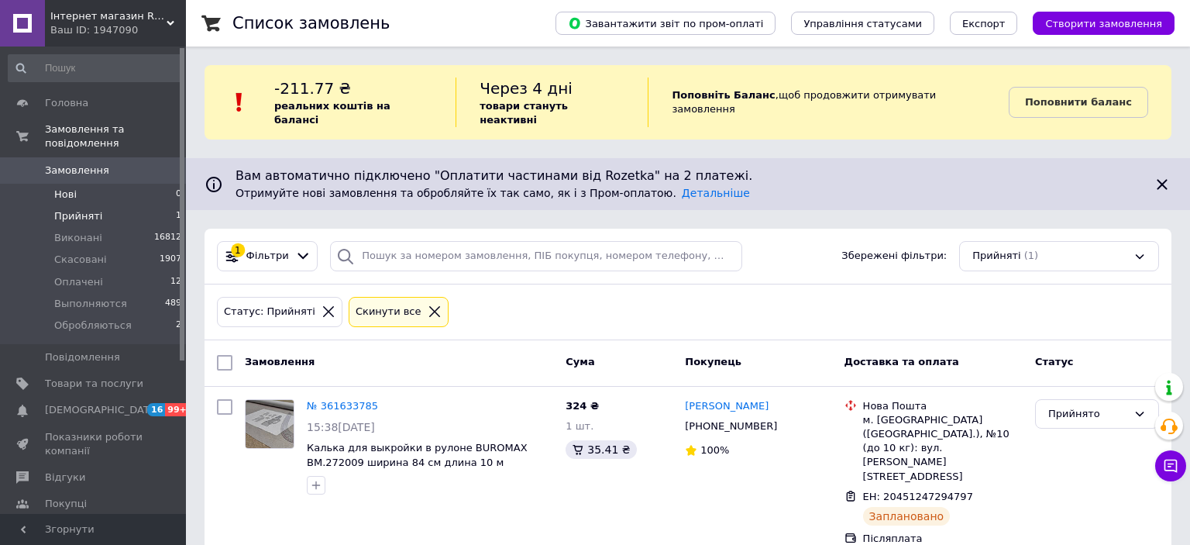
click at [61, 188] on span "Нові" at bounding box center [65, 195] width 22 height 14
